Goal: Navigation & Orientation: Find specific page/section

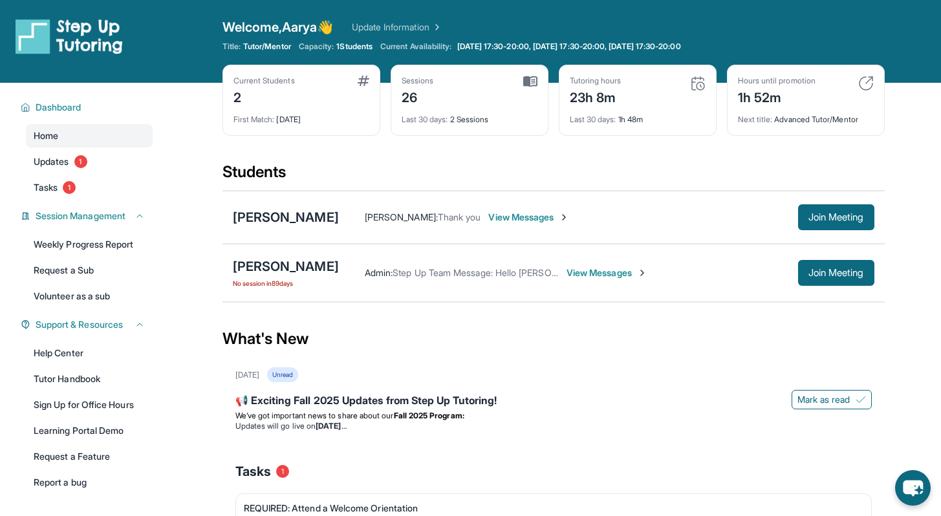
click at [861, 85] on img at bounding box center [866, 84] width 16 height 16
click at [871, 78] on img at bounding box center [866, 84] width 16 height 16
